Goal: Check status: Check status

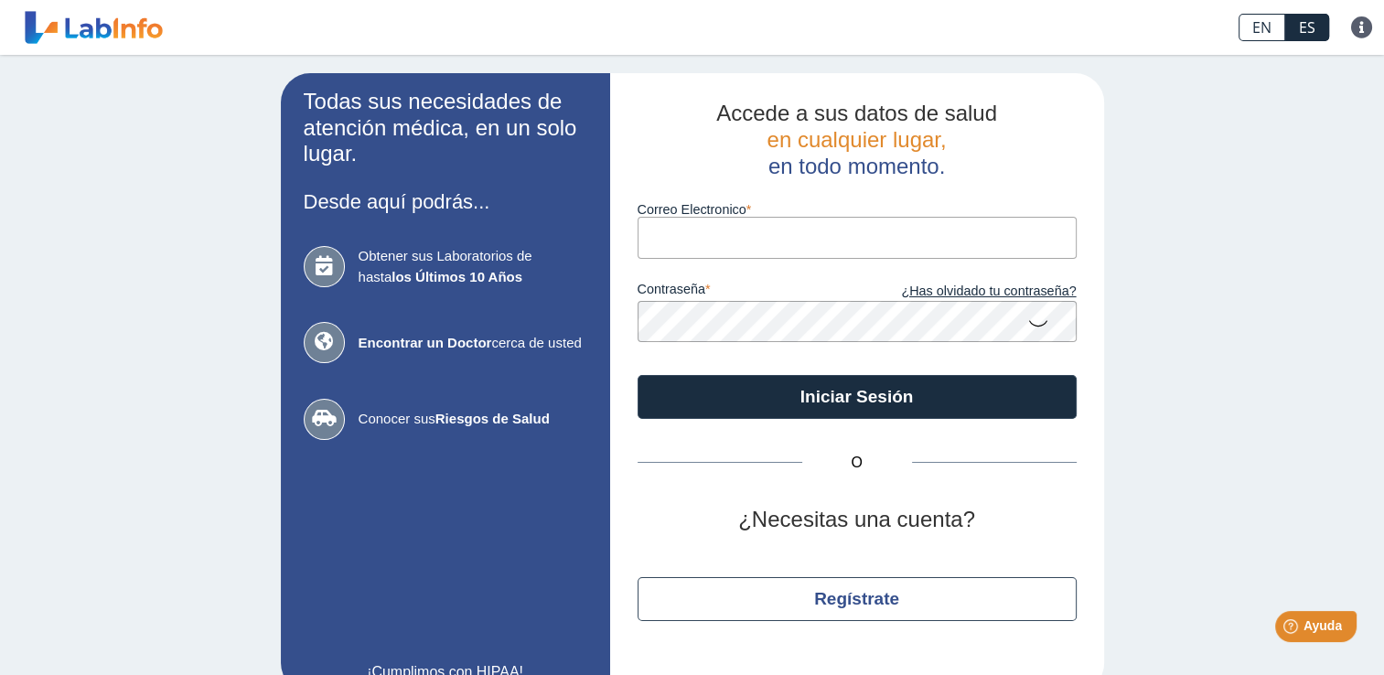
click at [781, 256] on input "Correo Electronico" at bounding box center [856, 237] width 439 height 41
type input "[PERSON_NAME][EMAIL_ADDRESS][PERSON_NAME][DOMAIN_NAME]"
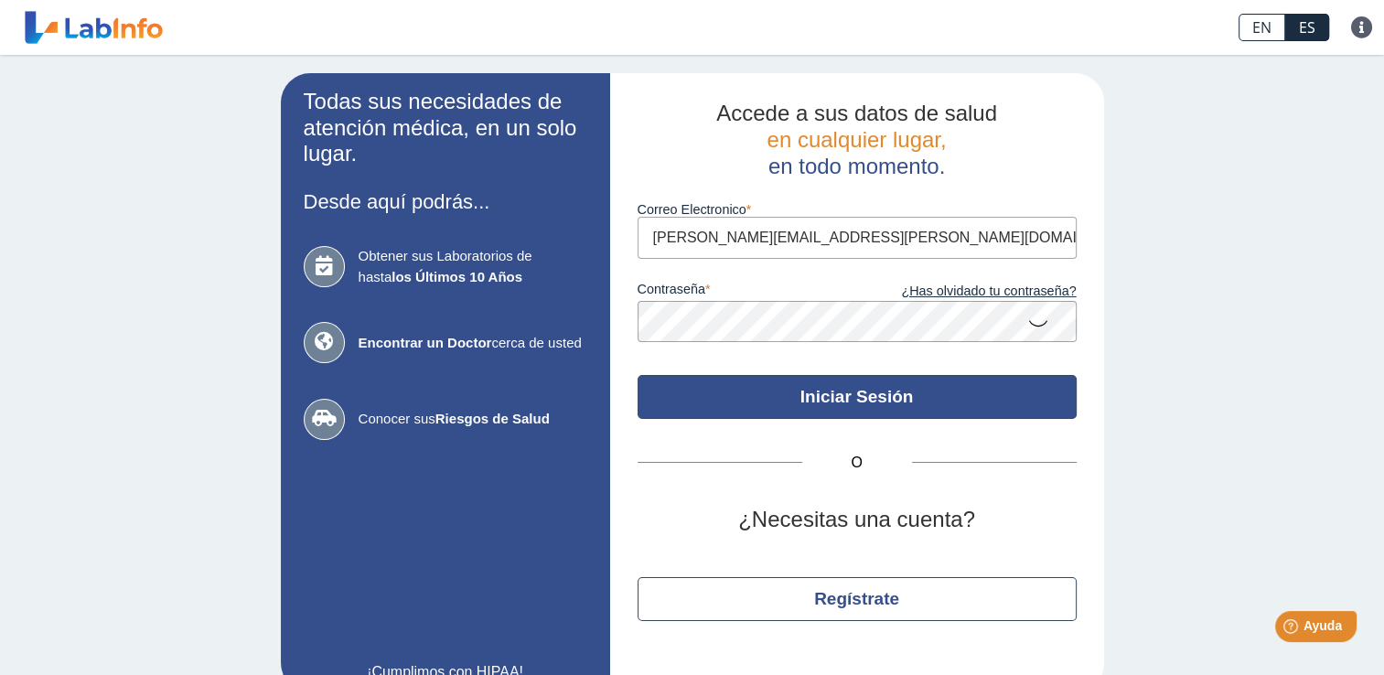
click at [954, 404] on button "Iniciar Sesión" at bounding box center [856, 397] width 439 height 44
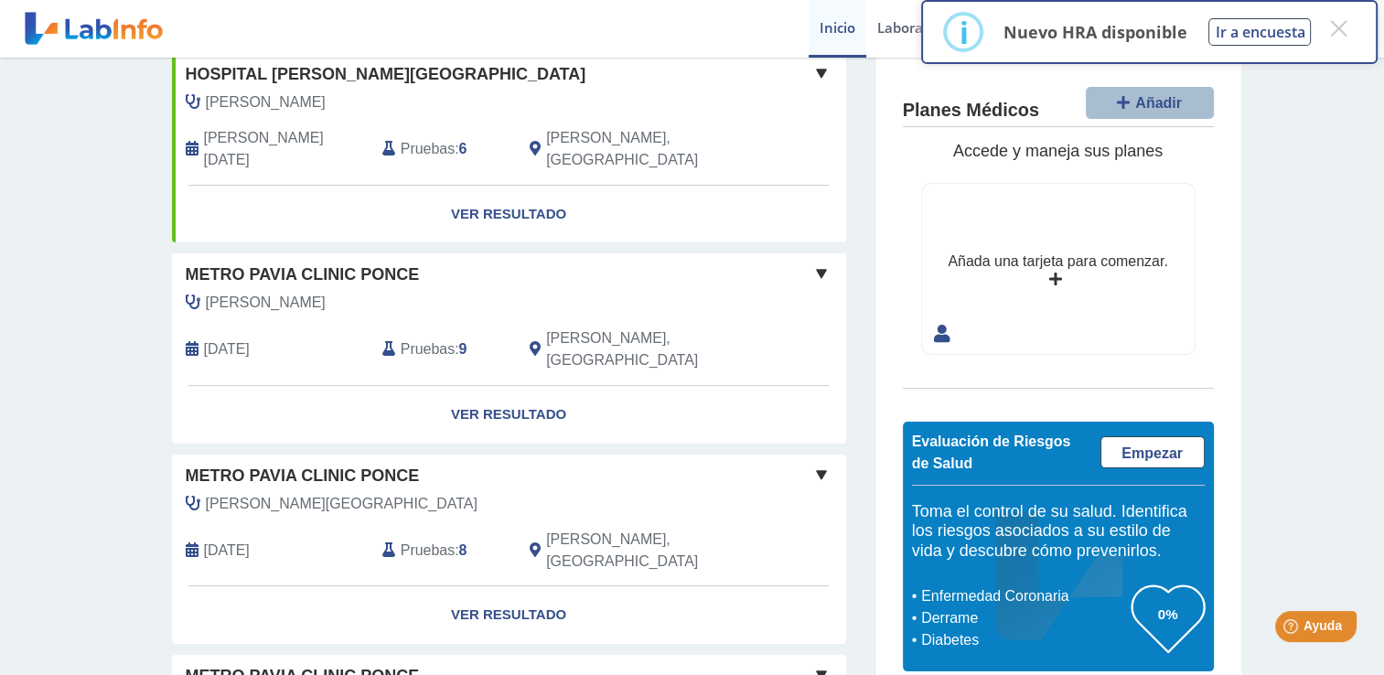
scroll to position [158, 0]
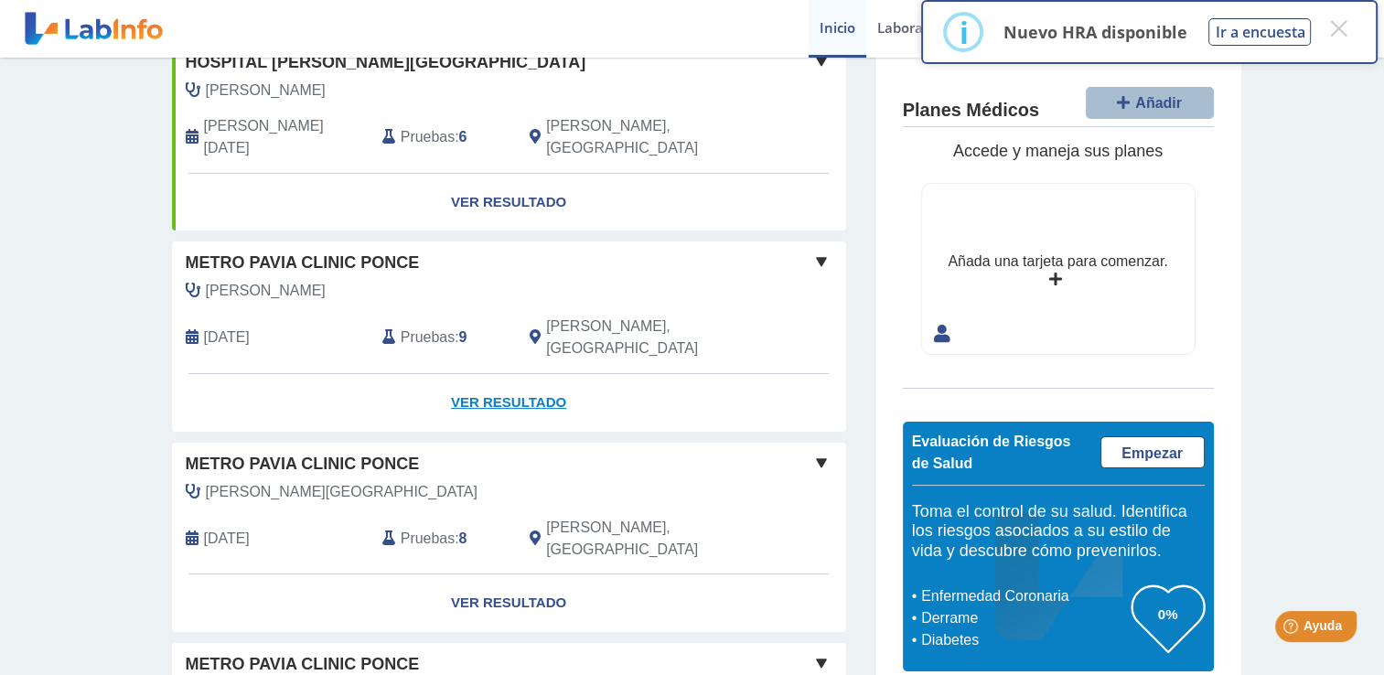
click at [489, 374] on link "Ver Resultado" at bounding box center [509, 403] width 674 height 58
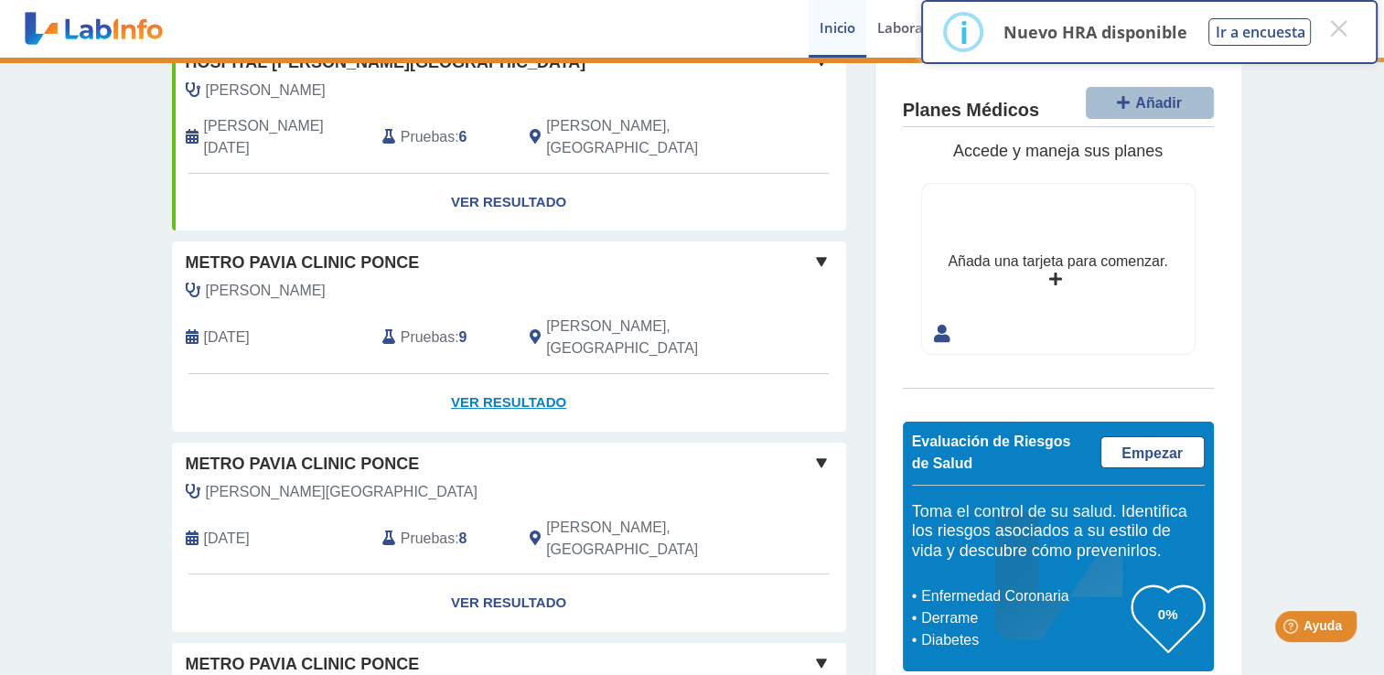
click at [484, 374] on link "Ver Resultado" at bounding box center [509, 403] width 674 height 58
click at [505, 374] on link "Ver Resultado" at bounding box center [509, 403] width 674 height 58
click at [512, 374] on link "Ver Resultado" at bounding box center [509, 403] width 674 height 58
drag, startPoint x: 1363, startPoint y: 337, endPoint x: 1400, endPoint y: 551, distance: 217.3
click at [1383, 551] on html "Metro [PERSON_NAME] Clinic [PERSON_NAME] envió nuevos resultados de laboratorio…" at bounding box center [692, 337] width 1384 height 675
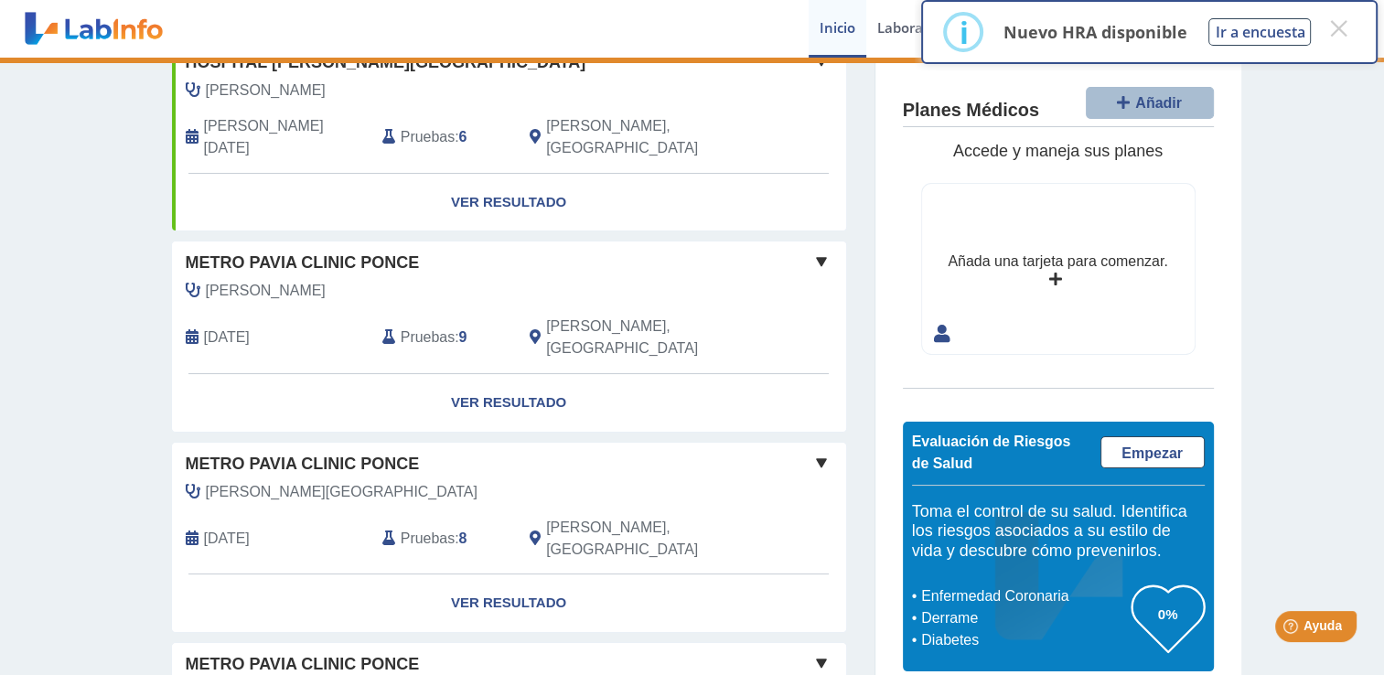
scroll to position [648, 0]
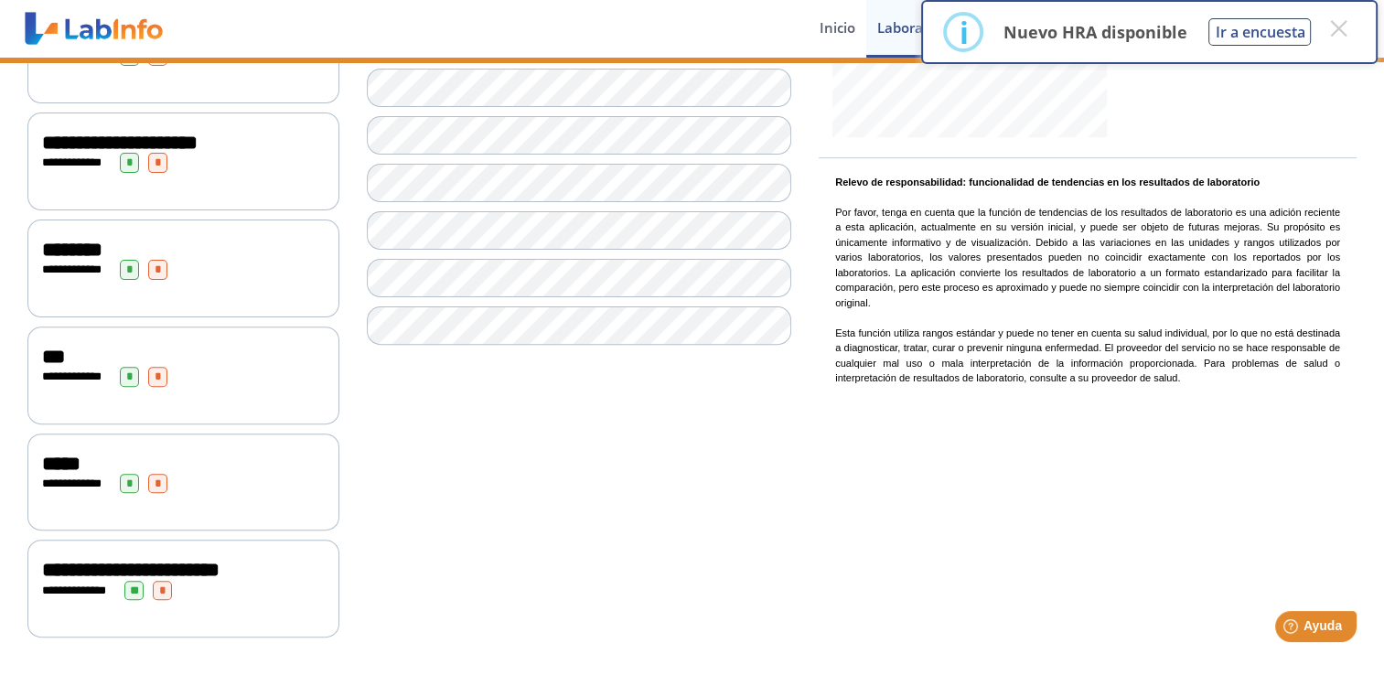
scroll to position [108, 0]
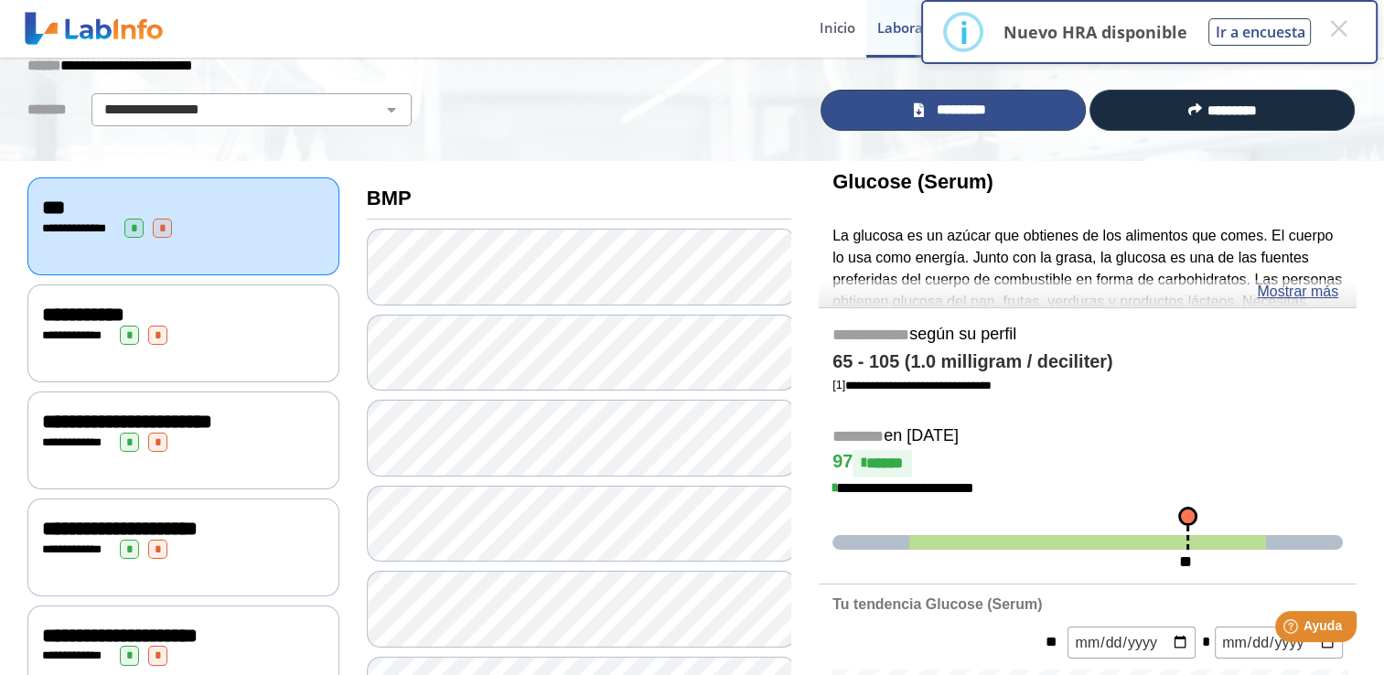
click at [966, 102] on span "*********" at bounding box center [960, 110] width 63 height 21
